Goal: Task Accomplishment & Management: Manage account settings

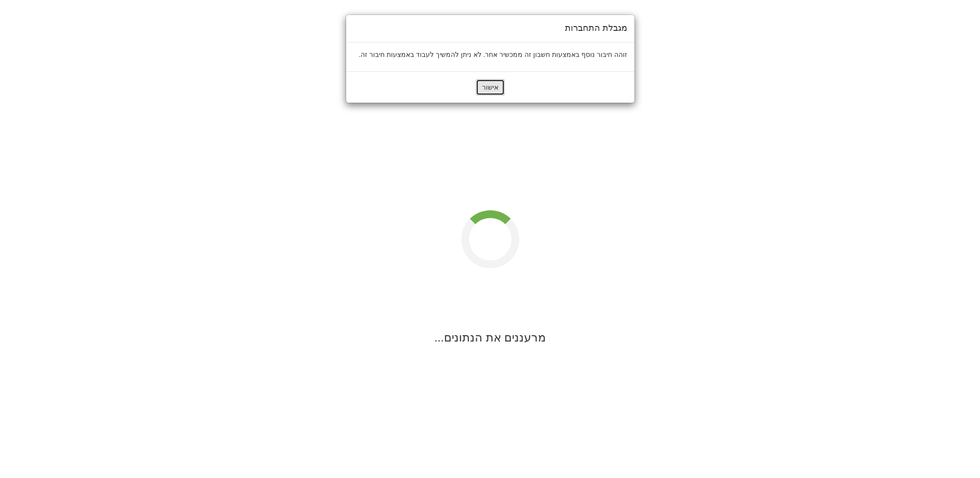
click at [499, 88] on button "אישור" at bounding box center [490, 87] width 29 height 16
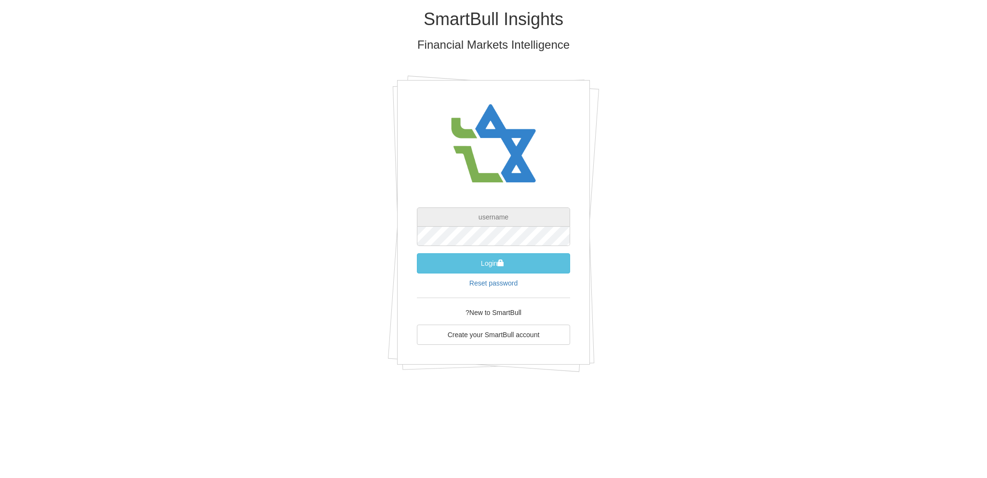
type input "[EMAIL_ADDRESS][DOMAIN_NAME]"
click at [490, 263] on button "Login" at bounding box center [493, 263] width 153 height 20
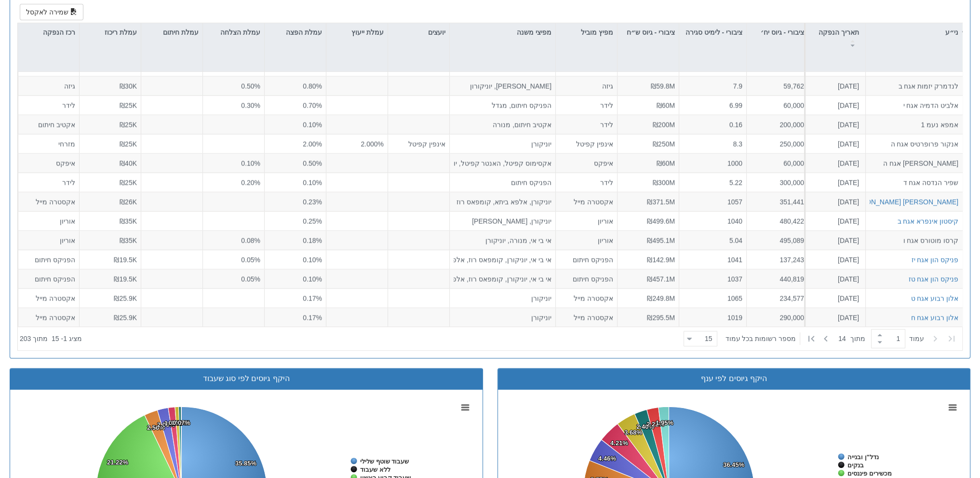
scroll to position [493, 0]
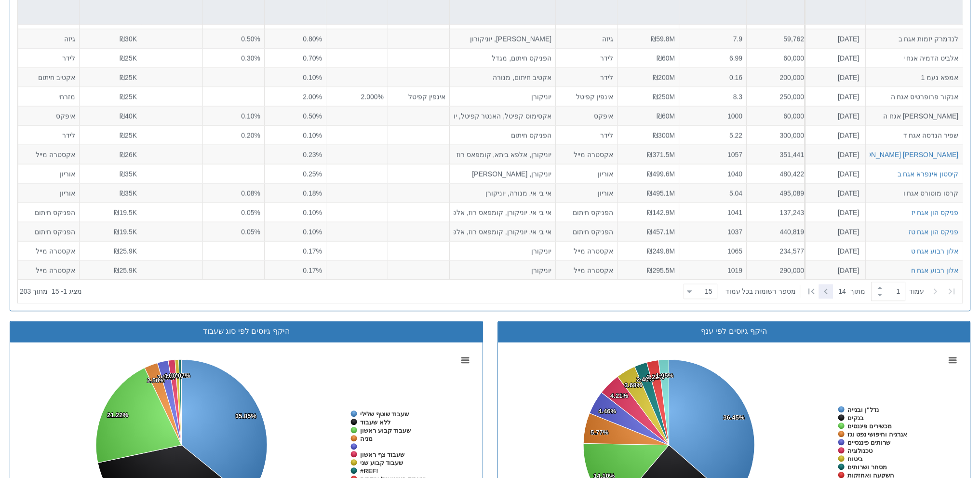
click at [821, 288] on icon at bounding box center [826, 291] width 12 height 12
type input "2"
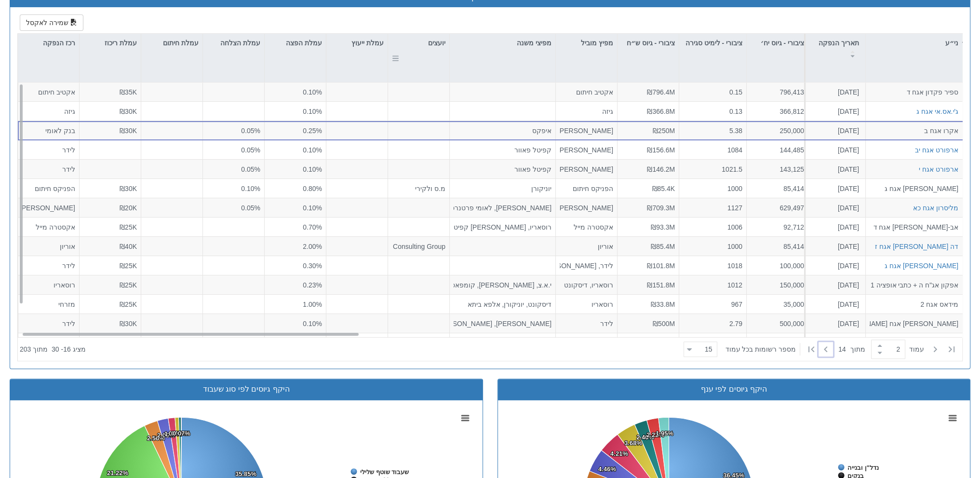
scroll to position [422, 0]
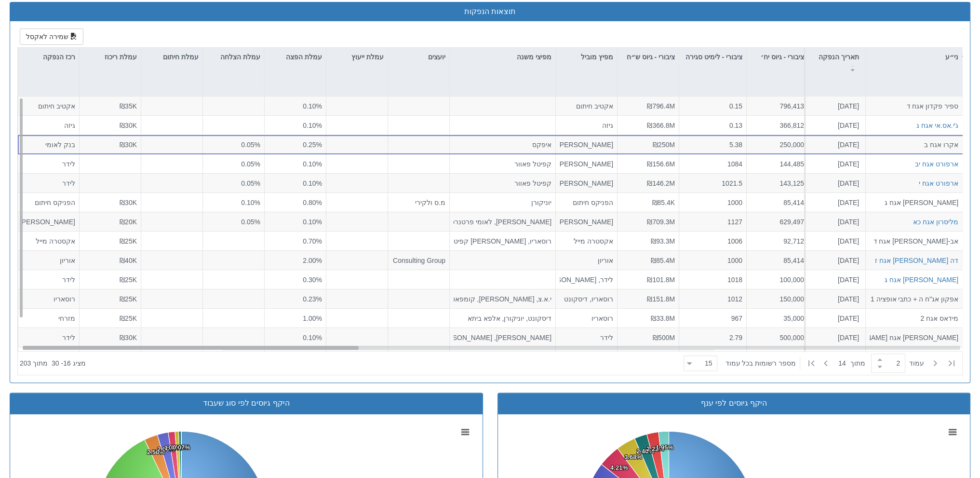
drag, startPoint x: 359, startPoint y: 344, endPoint x: 729, endPoint y: 352, distance: 370.7
click at [729, 352] on div "ני״ע תאריך הנפקה מספר ני״ע הזמנות זוכות סוג הנפקה סוג מכרז דוח הצעת מדף הערות מ…" at bounding box center [490, 211] width 944 height 327
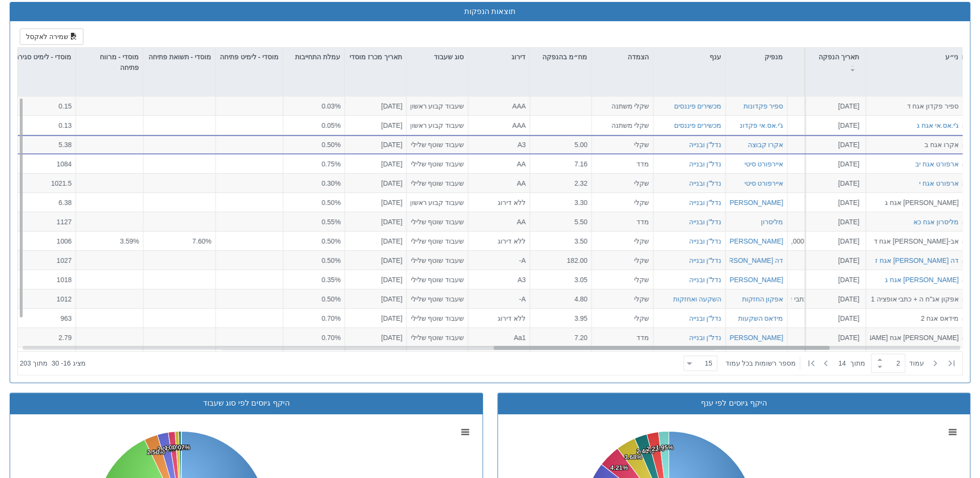
scroll to position [0, 1329]
drag, startPoint x: 332, startPoint y: 346, endPoint x: 804, endPoint y: 345, distance: 472.3
click at [804, 346] on div at bounding box center [662, 348] width 336 height 4
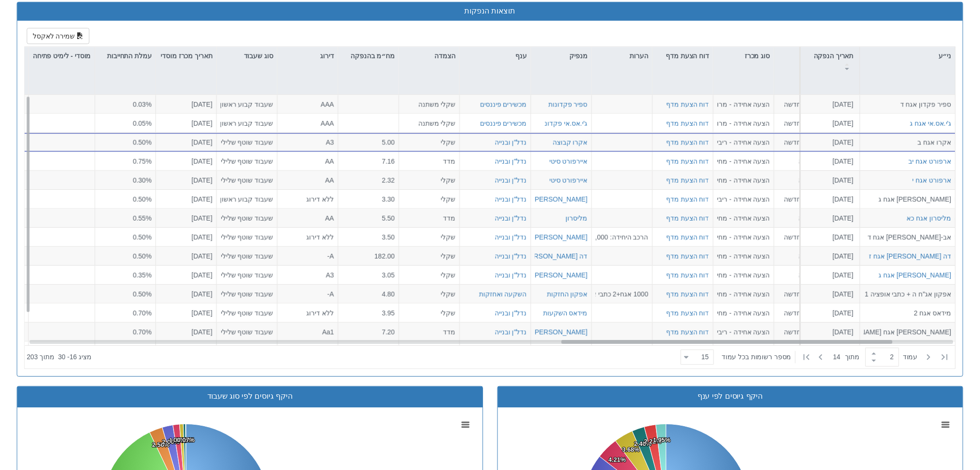
scroll to position [0, 1694]
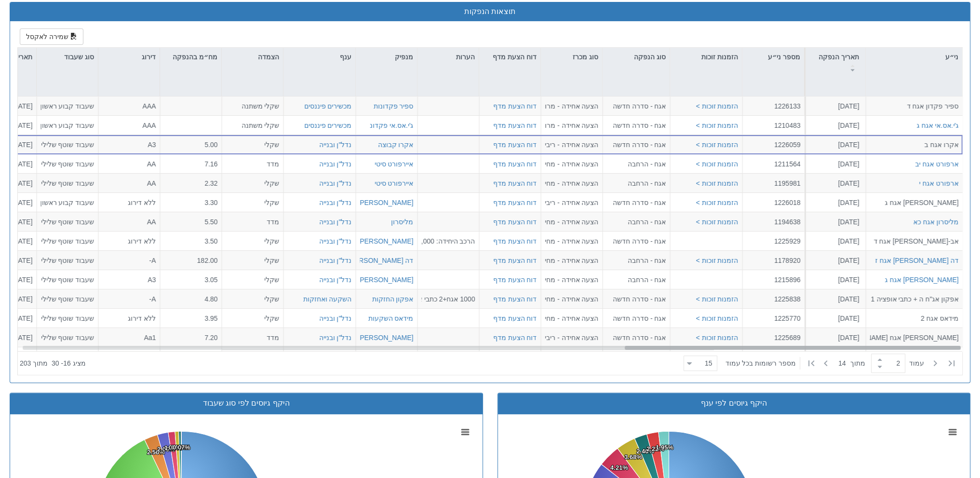
drag, startPoint x: 800, startPoint y: 345, endPoint x: 1031, endPoint y: 346, distance: 230.8
click at [980, 346] on html "Toggle navigation מניות ואג״ח - החזקות בישראל מניות אג״ח מניות ואג״ח ✓ מניות דו…" at bounding box center [490, 225] width 980 height 1294
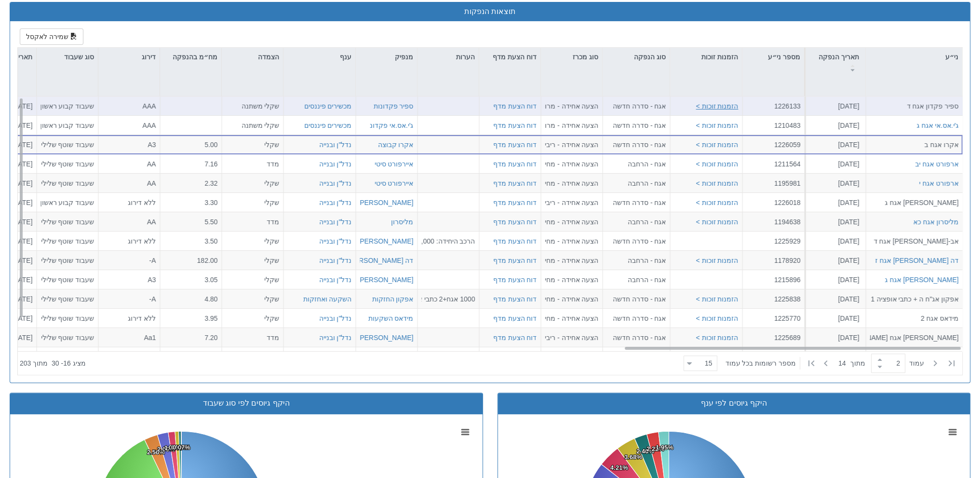
click at [725, 102] on button "הזמנות זוכות >" at bounding box center [716, 106] width 42 height 10
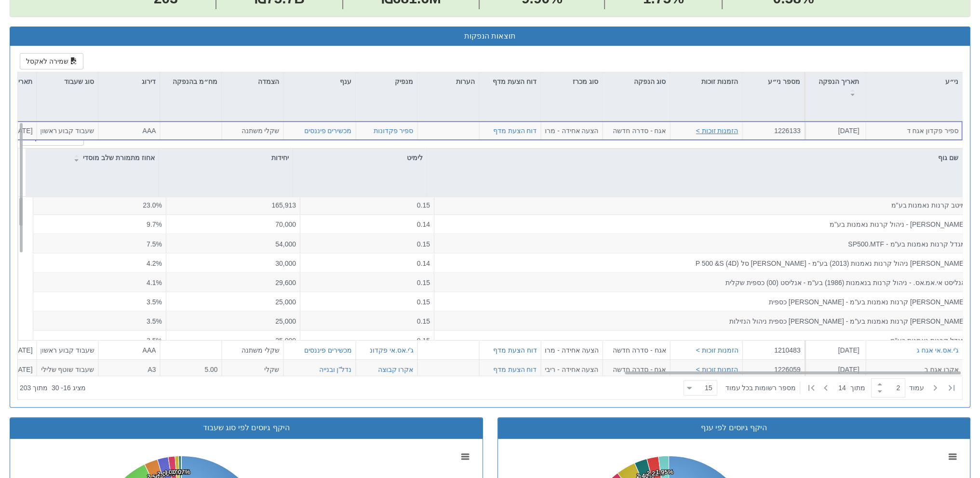
scroll to position [0, 0]
